Goal: Browse casually: Explore the website without a specific task or goal

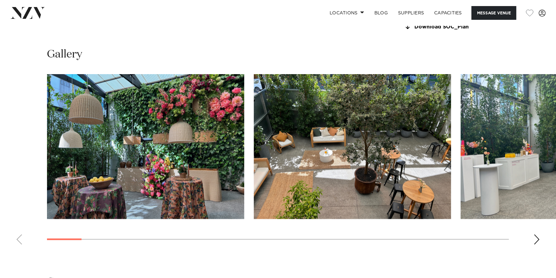
scroll to position [616, 0]
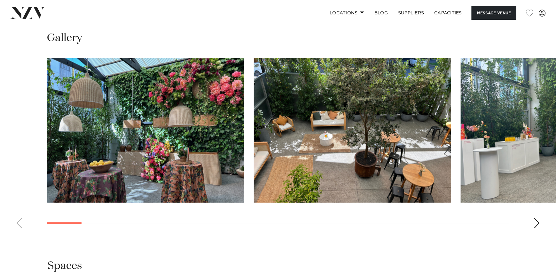
click at [536, 223] on div "Next slide" at bounding box center [537, 224] width 6 height 10
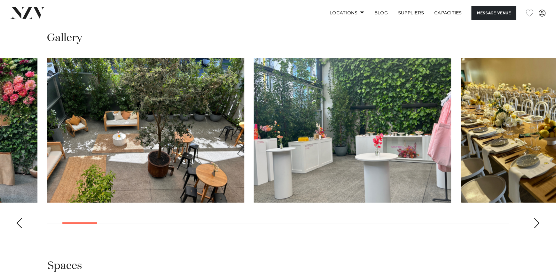
click at [536, 223] on div "Next slide" at bounding box center [537, 224] width 6 height 10
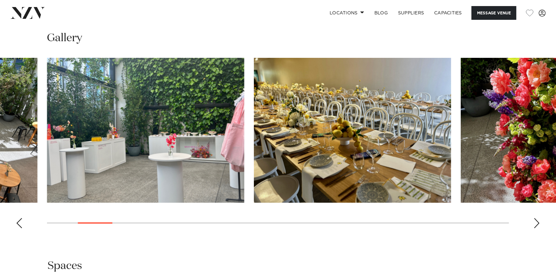
click at [536, 223] on div "Next slide" at bounding box center [537, 224] width 6 height 10
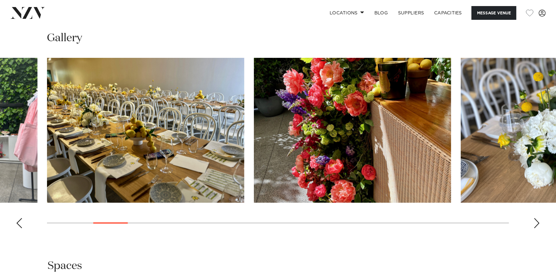
click at [536, 223] on div "Next slide" at bounding box center [537, 224] width 6 height 10
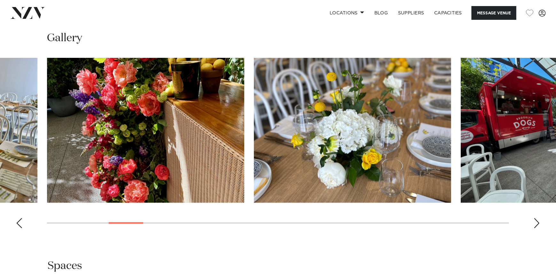
click at [536, 223] on div "Next slide" at bounding box center [537, 224] width 6 height 10
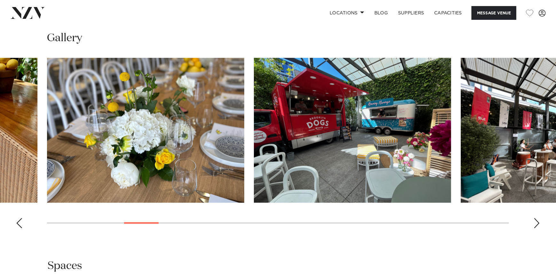
click at [536, 223] on div "Next slide" at bounding box center [537, 224] width 6 height 10
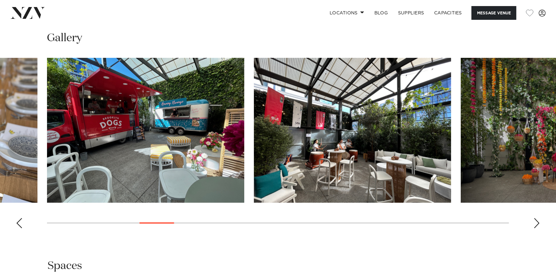
click at [536, 223] on div "Next slide" at bounding box center [537, 224] width 6 height 10
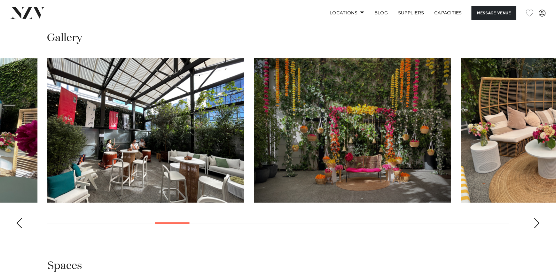
click at [536, 223] on div "Next slide" at bounding box center [537, 224] width 6 height 10
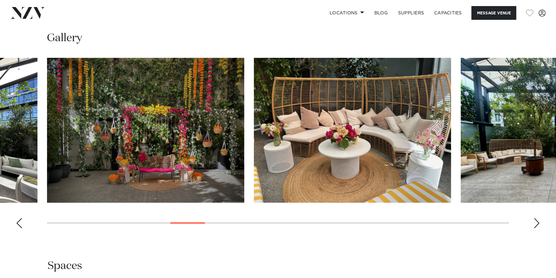
click at [536, 223] on div "Next slide" at bounding box center [537, 224] width 6 height 10
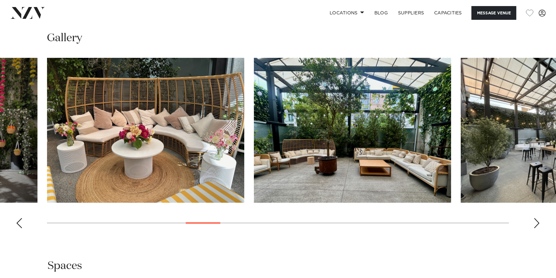
click at [536, 223] on div "Next slide" at bounding box center [537, 224] width 6 height 10
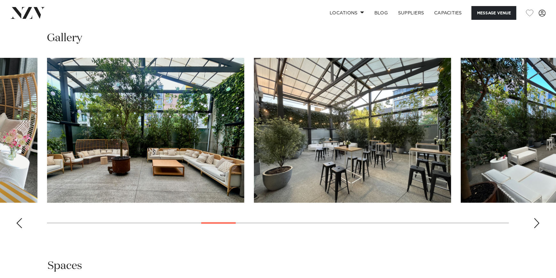
click at [536, 223] on div "Next slide" at bounding box center [537, 224] width 6 height 10
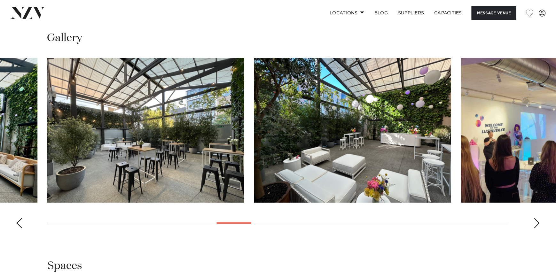
click at [539, 223] on div "Next slide" at bounding box center [537, 224] width 6 height 10
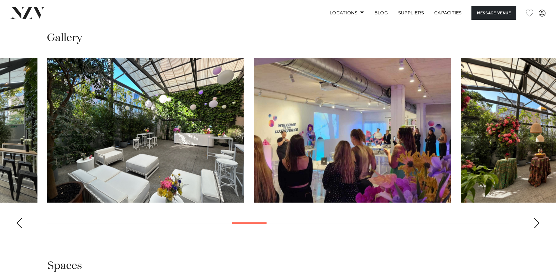
click at [539, 223] on div "Next slide" at bounding box center [537, 224] width 6 height 10
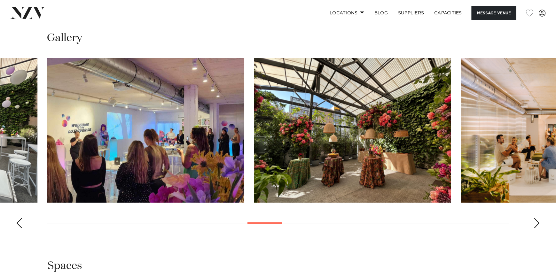
click at [539, 223] on div "Next slide" at bounding box center [537, 224] width 6 height 10
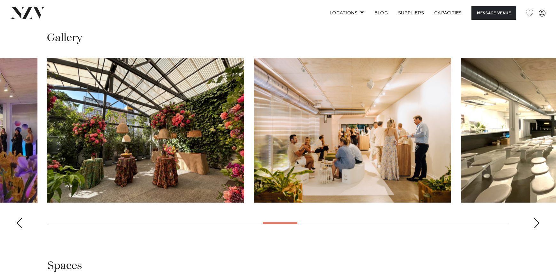
click at [539, 223] on div "Next slide" at bounding box center [537, 224] width 6 height 10
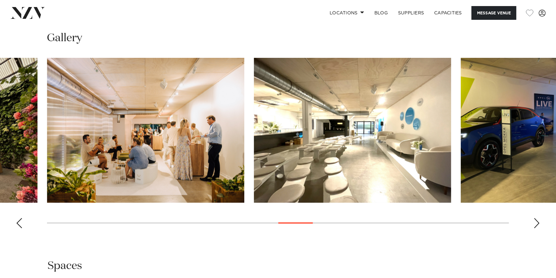
click at [539, 223] on div "Next slide" at bounding box center [537, 224] width 6 height 10
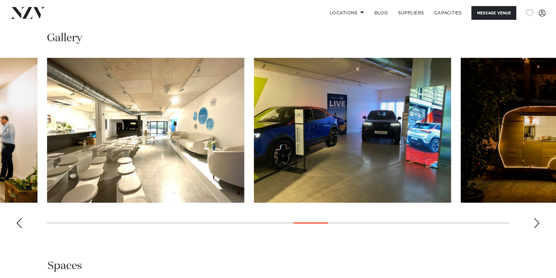
click at [539, 223] on div "Next slide" at bounding box center [537, 224] width 6 height 10
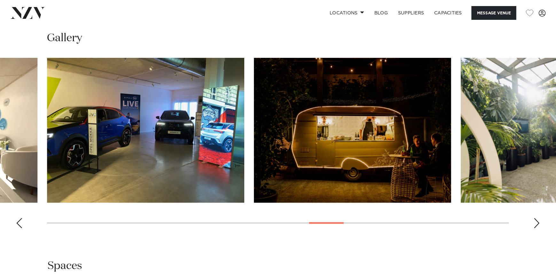
click at [539, 223] on div "Next slide" at bounding box center [537, 224] width 6 height 10
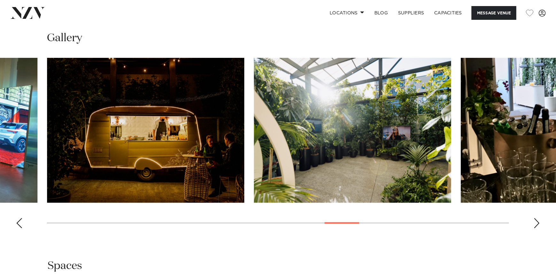
click at [539, 223] on div "Next slide" at bounding box center [537, 224] width 6 height 10
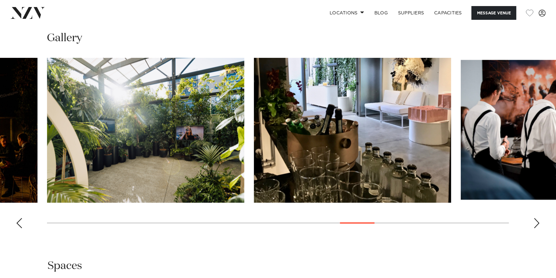
click at [539, 223] on div "Next slide" at bounding box center [537, 224] width 6 height 10
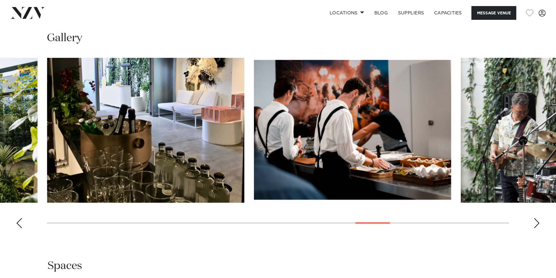
click at [539, 223] on div "Next slide" at bounding box center [537, 224] width 6 height 10
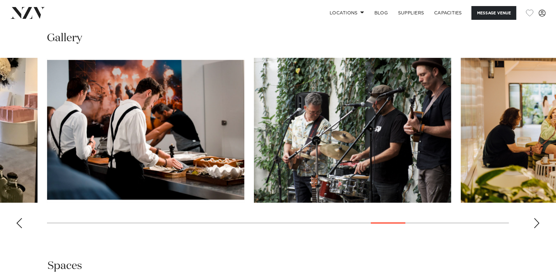
click at [539, 223] on div "Next slide" at bounding box center [537, 224] width 6 height 10
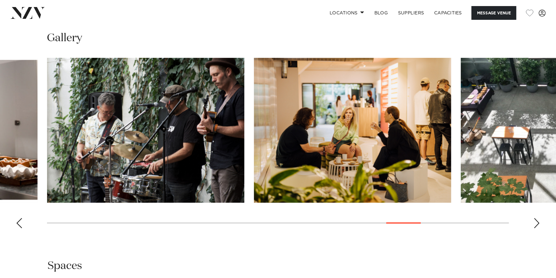
click at [539, 223] on div "Next slide" at bounding box center [537, 224] width 6 height 10
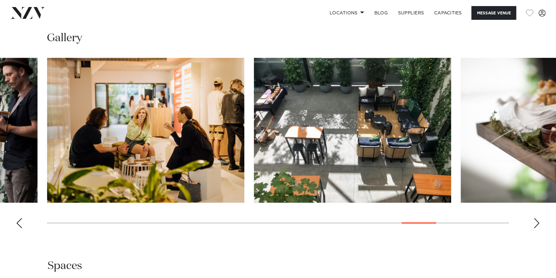
click at [539, 223] on div "Next slide" at bounding box center [537, 224] width 6 height 10
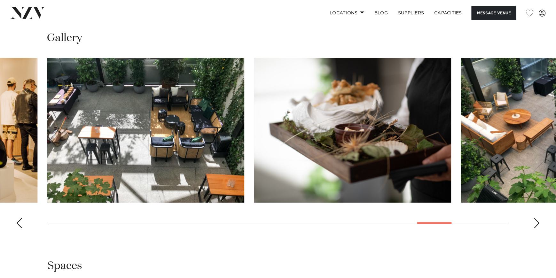
click at [539, 223] on div "Next slide" at bounding box center [537, 224] width 6 height 10
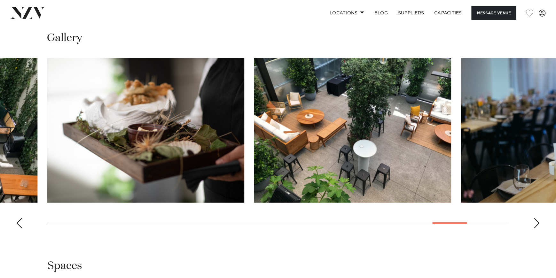
click at [539, 223] on div "Next slide" at bounding box center [537, 224] width 6 height 10
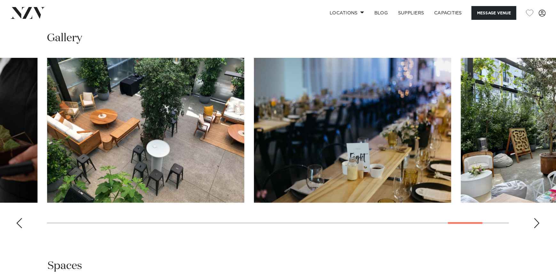
click at [539, 223] on div "Next slide" at bounding box center [537, 224] width 6 height 10
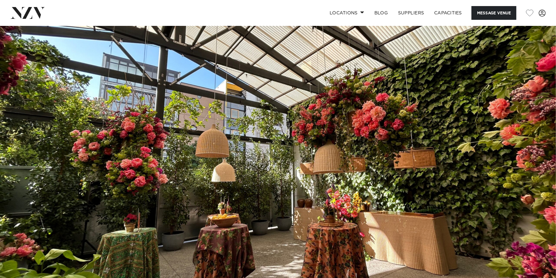
scroll to position [0, 0]
